Goal: Task Accomplishment & Management: Use online tool/utility

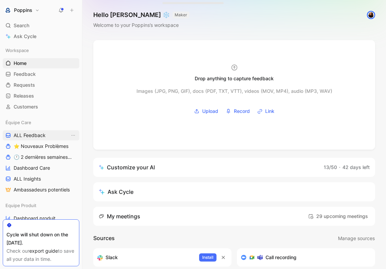
click at [44, 137] on span "ALL Feedback" at bounding box center [30, 135] width 32 height 7
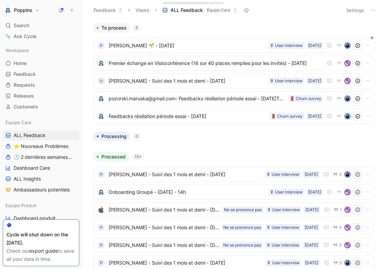
click at [374, 11] on icon at bounding box center [372, 9] width 5 height 5
click at [373, 29] on button "button" at bounding box center [371, 27] width 7 height 7
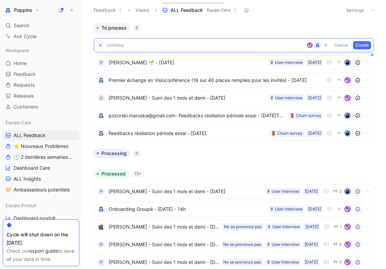
paste span
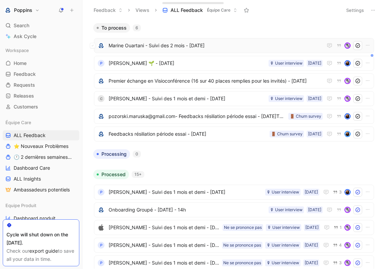
click at [188, 44] on span "Marine Ouartani - Suivi des 2 mois - [DATE]" at bounding box center [216, 46] width 214 height 8
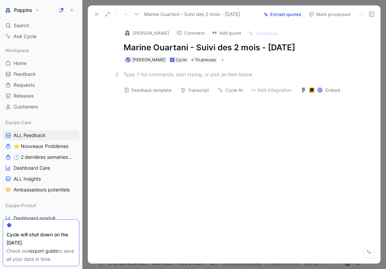
click at [158, 76] on div at bounding box center [241, 74] width 235 height 7
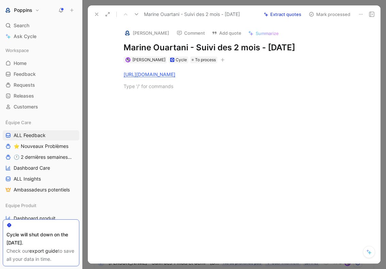
paste div
